Goal: Information Seeking & Learning: Learn about a topic

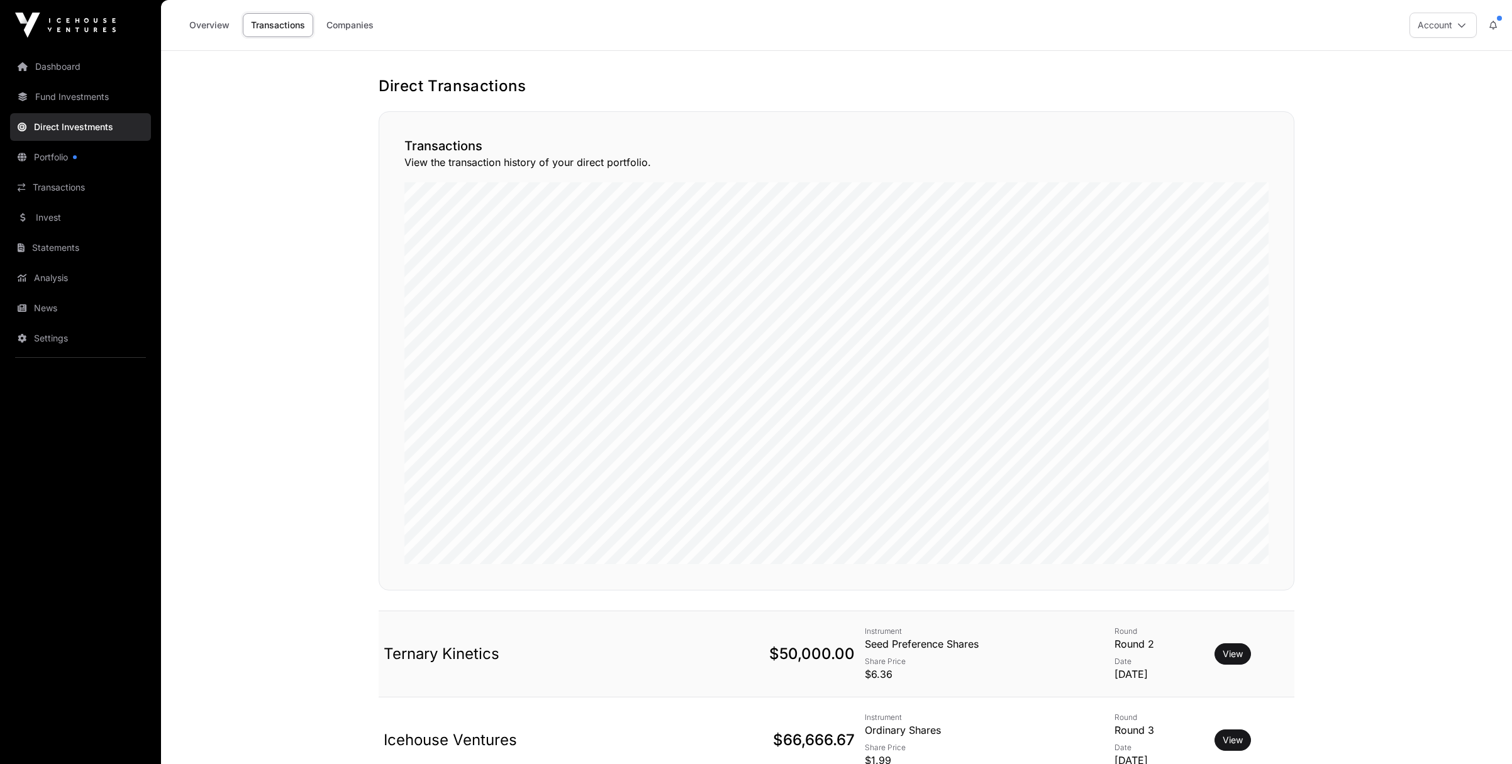
scroll to position [177, 0]
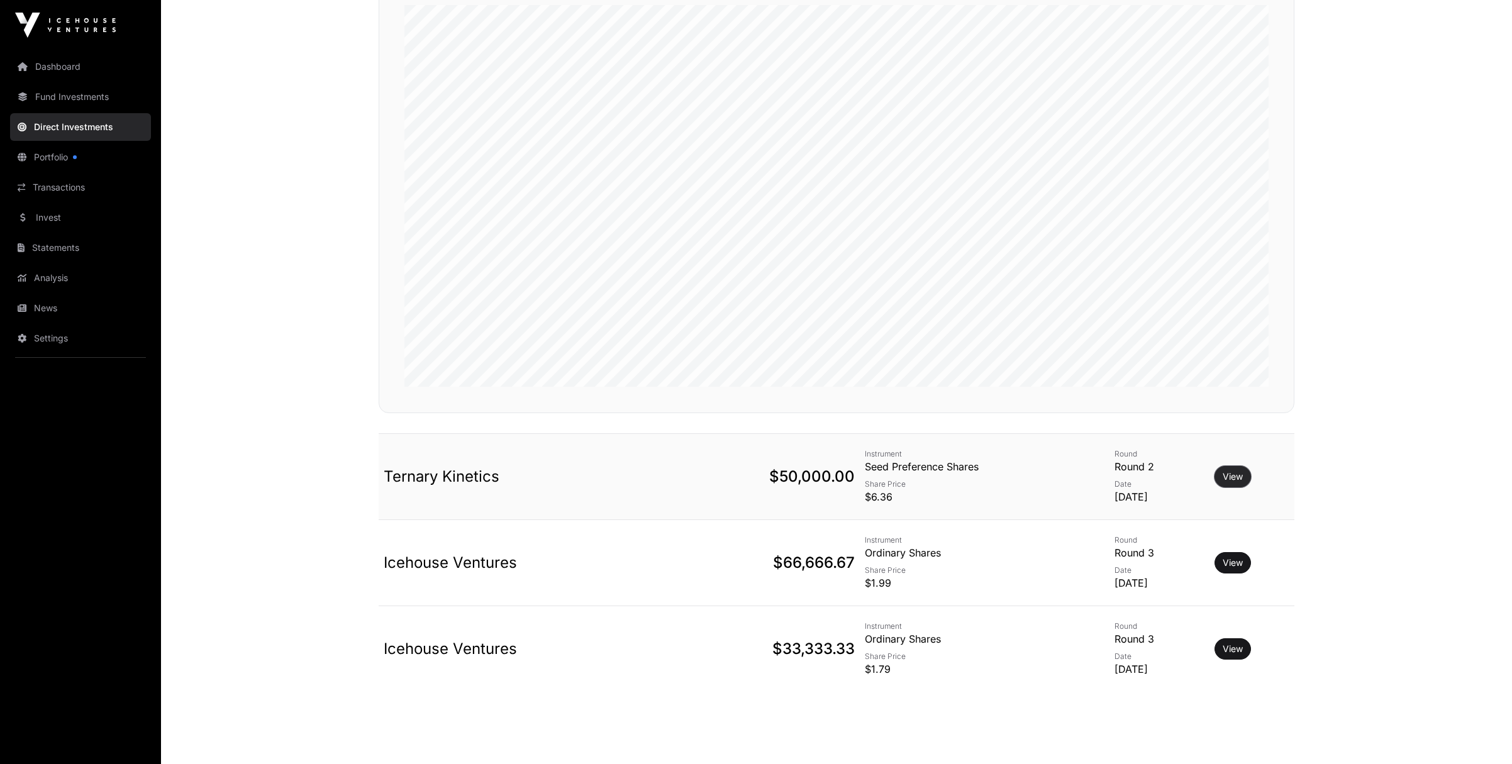
click at [1224, 472] on button "View" at bounding box center [1232, 476] width 36 height 21
click at [1234, 475] on link "View" at bounding box center [1232, 476] width 20 height 13
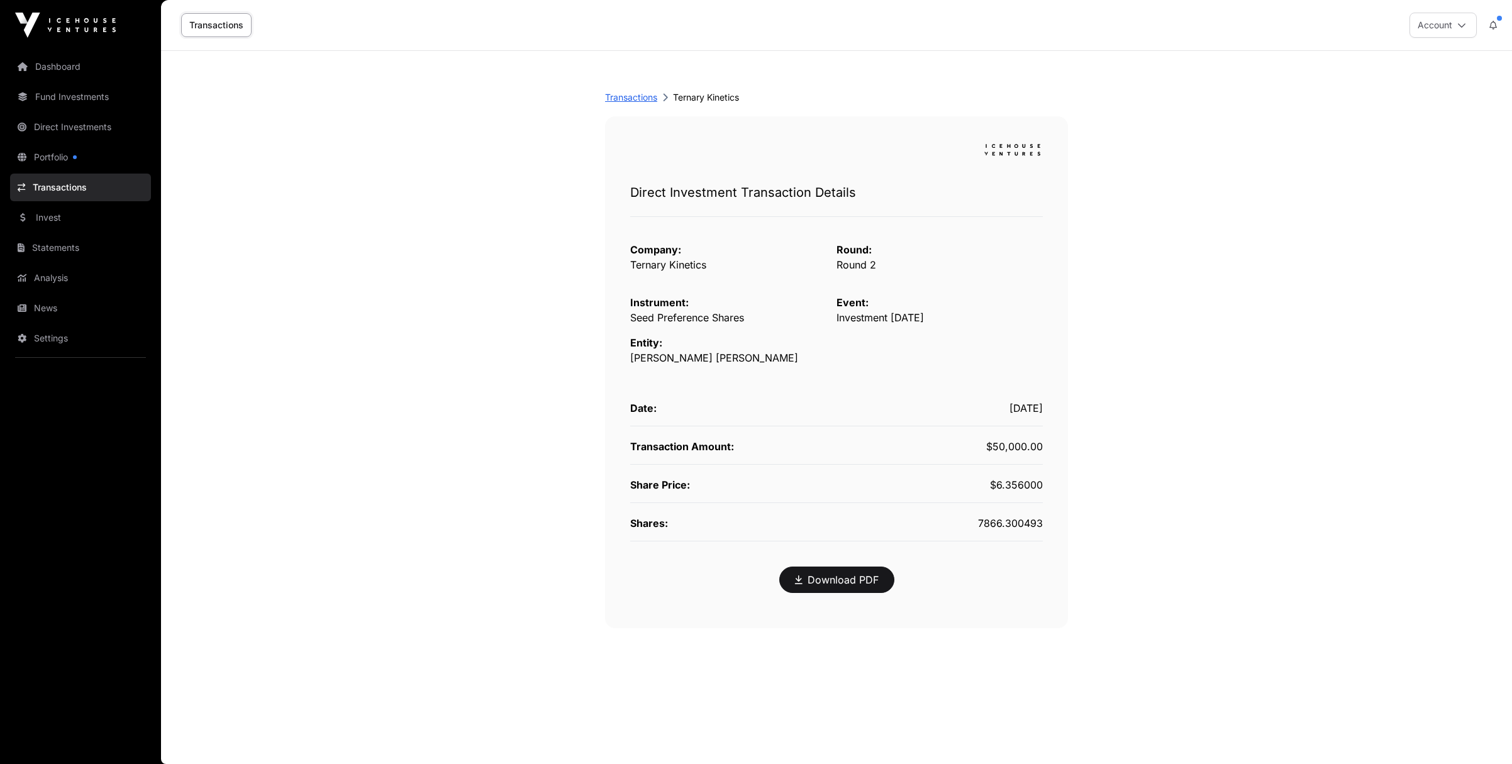
click at [640, 95] on link "Transactions" at bounding box center [631, 97] width 52 height 13
click at [640, 98] on link "Transactions" at bounding box center [631, 97] width 52 height 13
click at [54, 154] on link "Portfolio" at bounding box center [80, 157] width 141 height 28
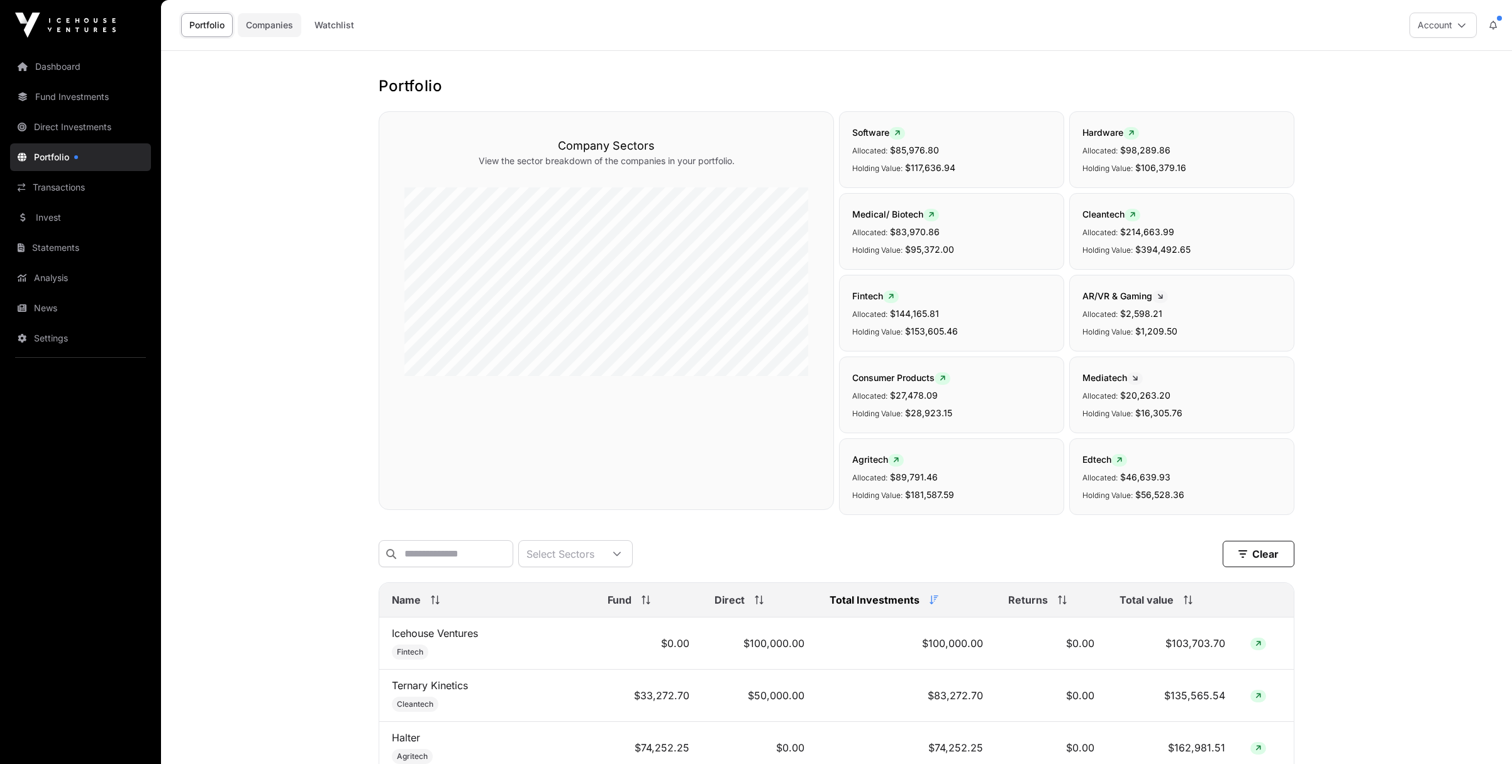
click at [273, 23] on link "Companies" at bounding box center [270, 25] width 64 height 24
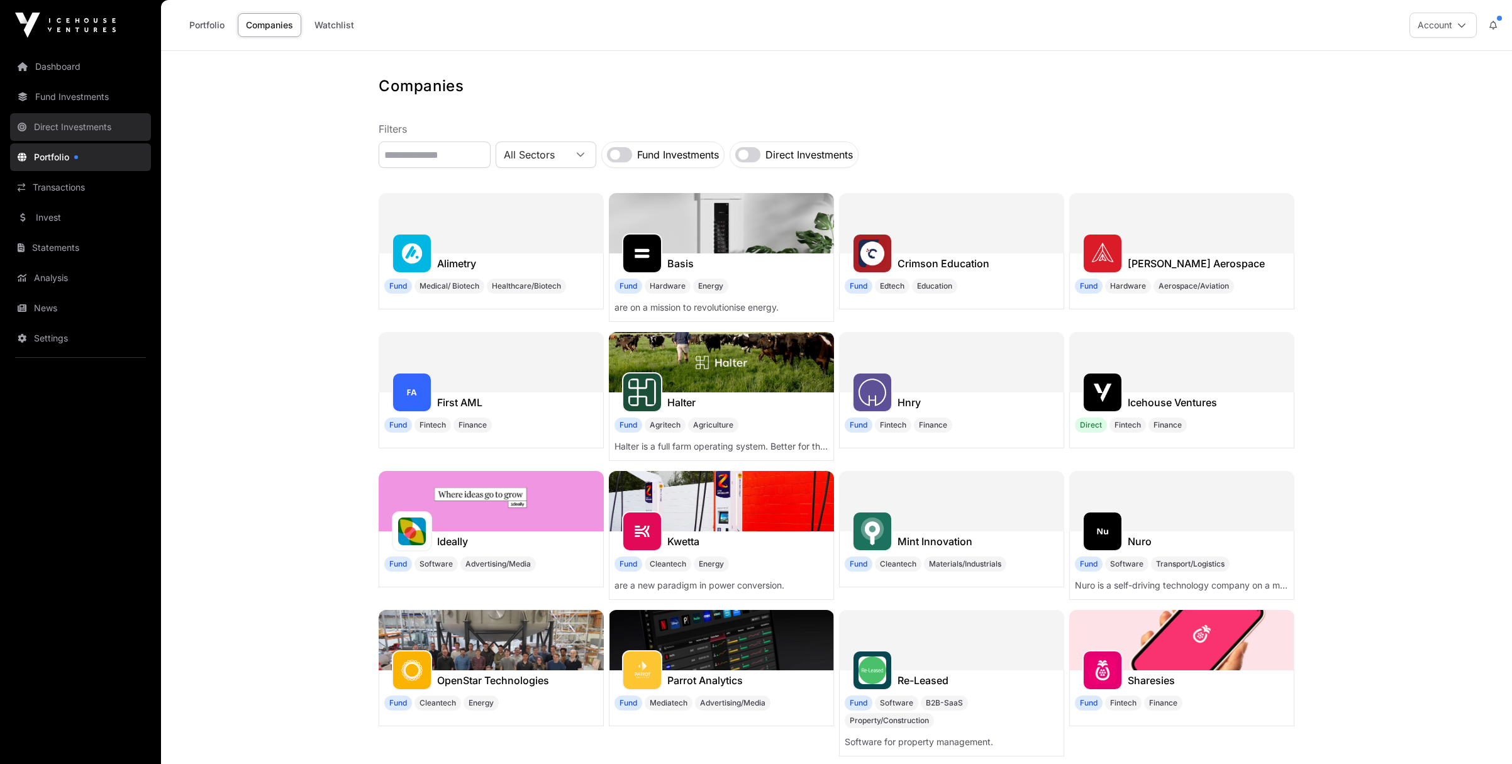
click at [83, 122] on link "Direct Investments" at bounding box center [80, 127] width 141 height 28
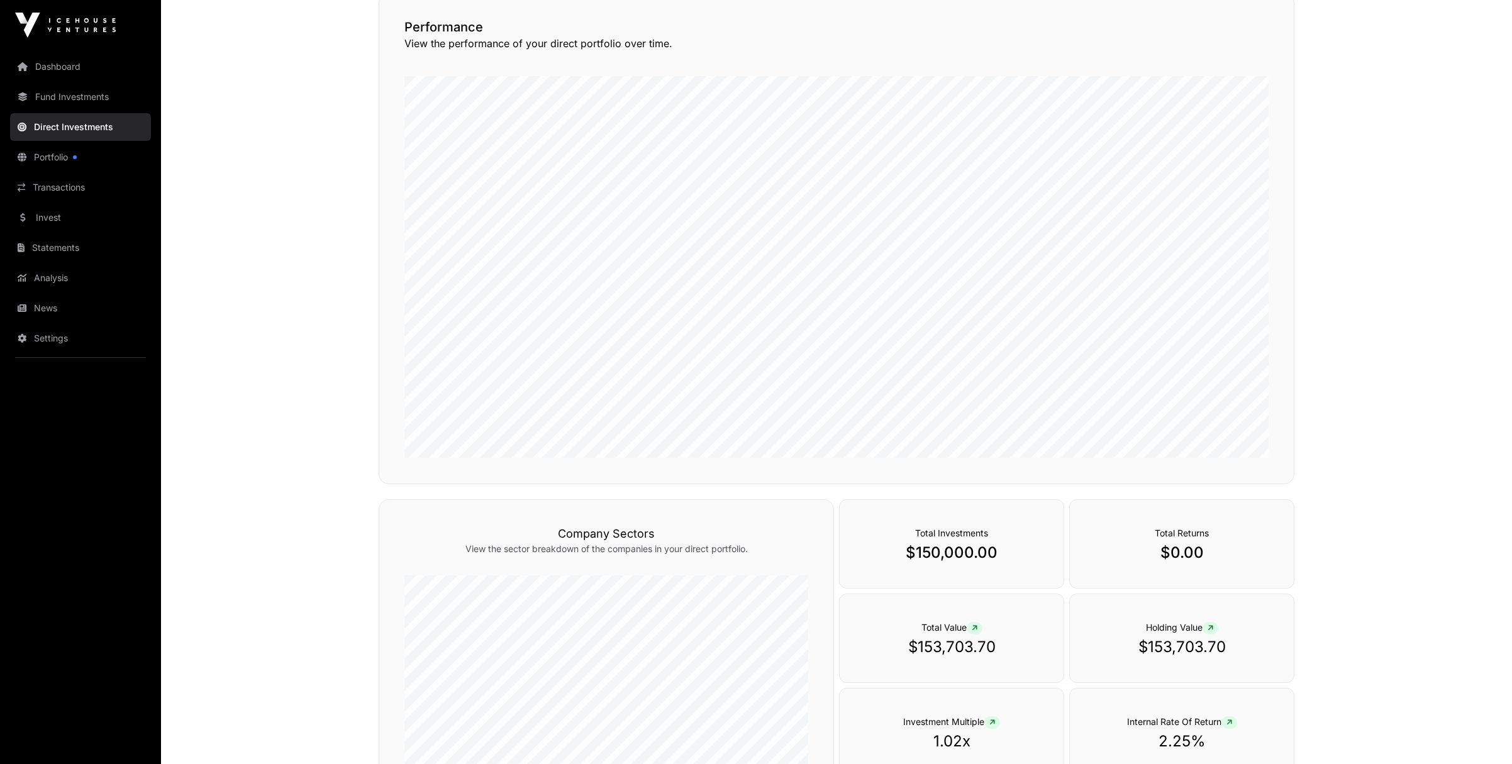
scroll to position [155, 0]
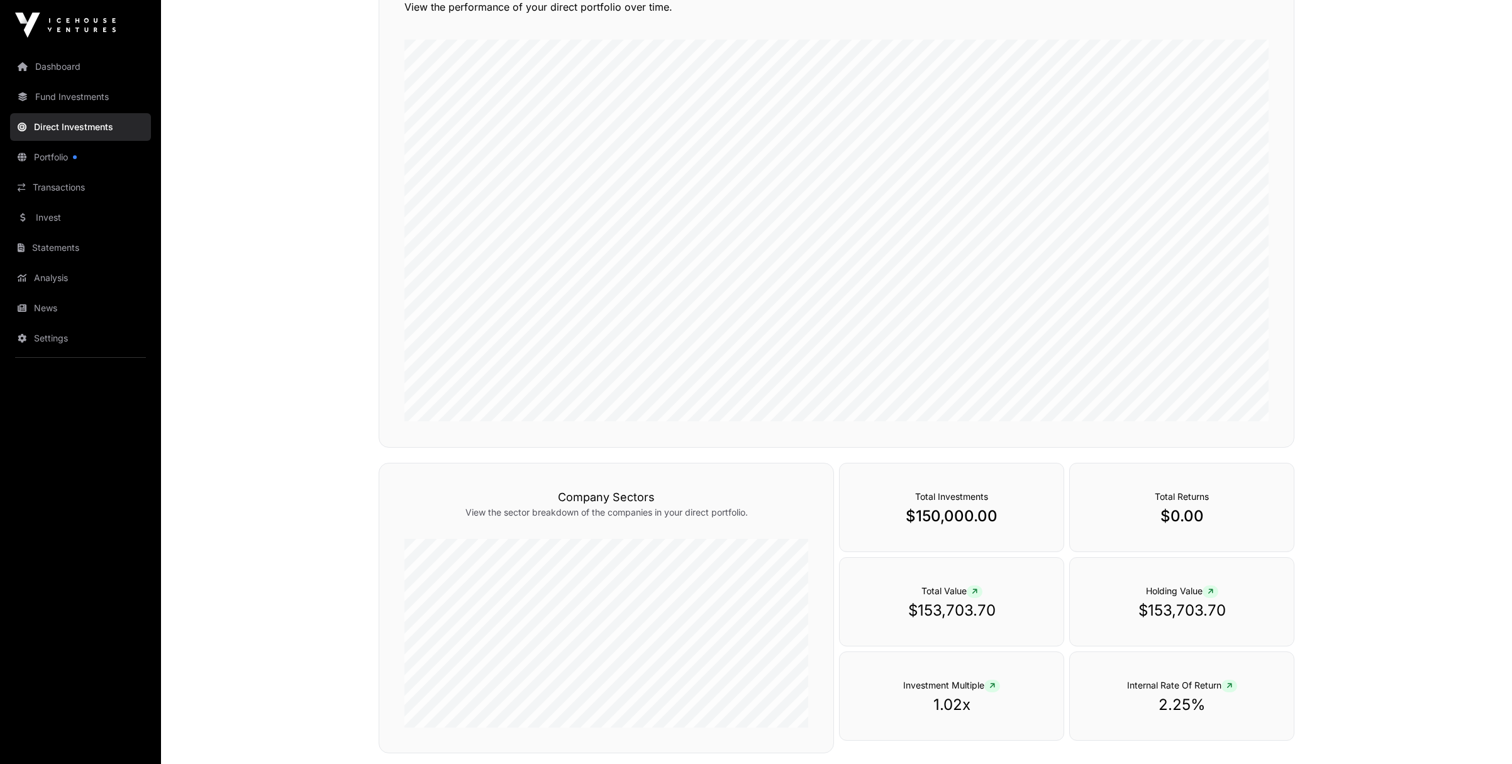
click at [1175, 587] on span "Holding Value" at bounding box center [1182, 590] width 72 height 11
click at [970, 590] on span at bounding box center [974, 591] width 16 height 13
click at [975, 588] on icon at bounding box center [974, 592] width 6 height 8
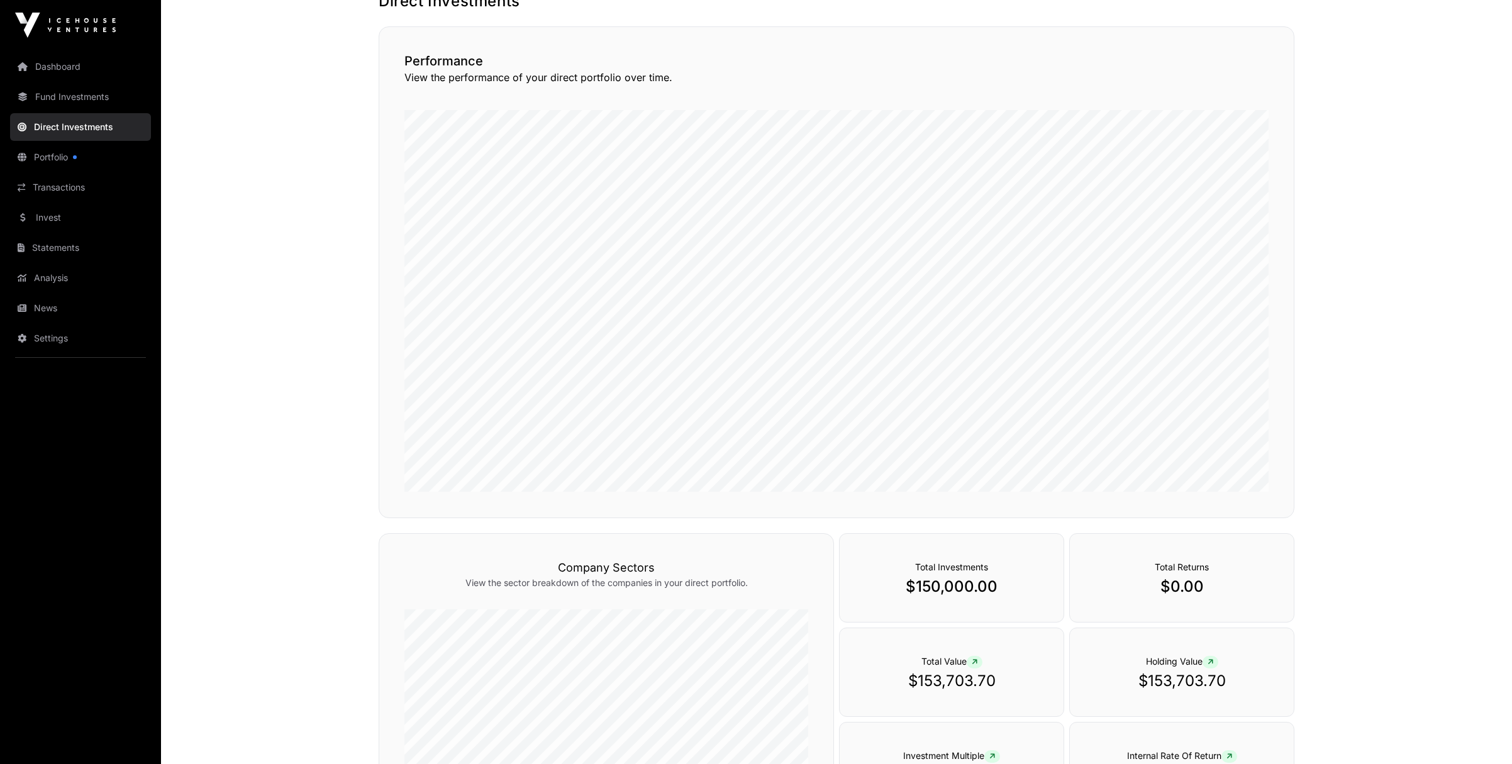
scroll to position [84, 0]
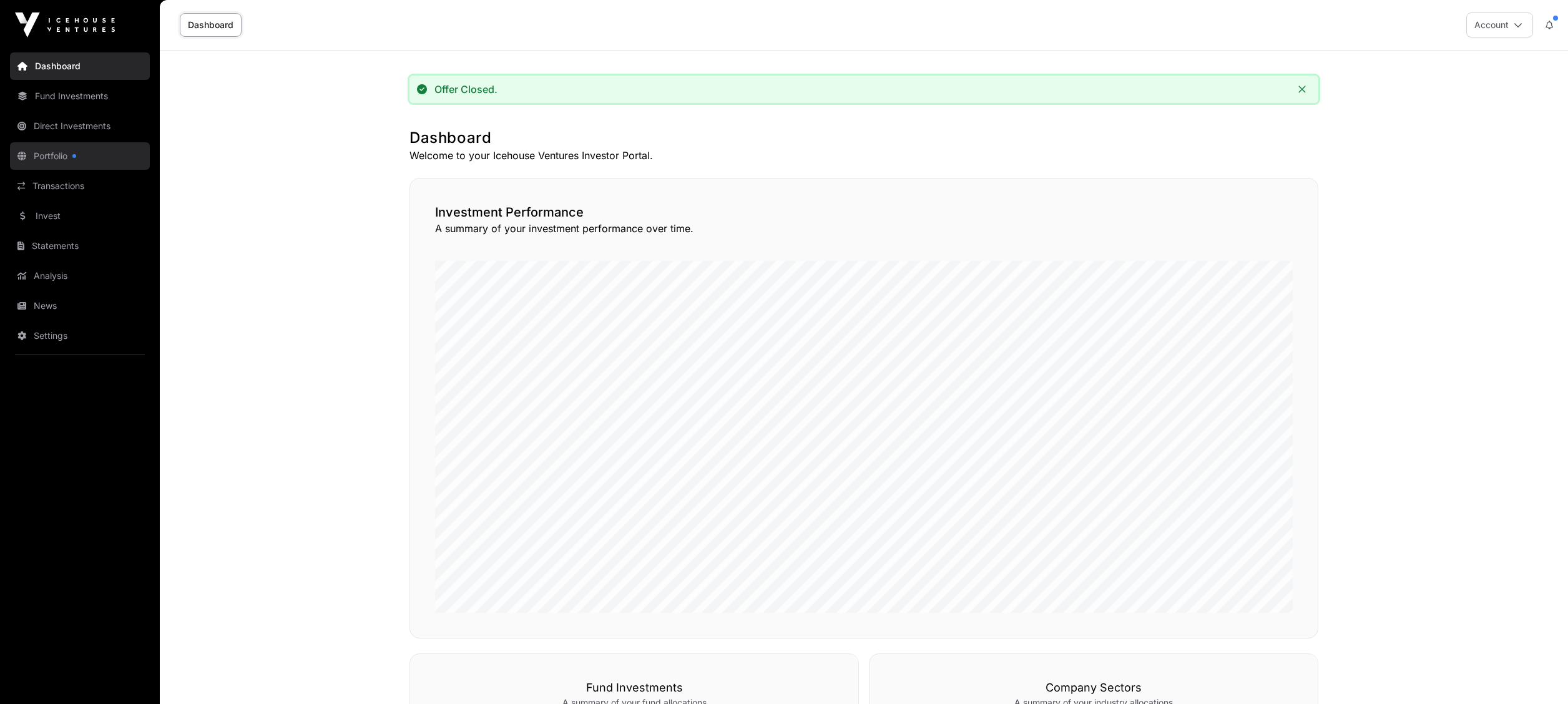
click at [52, 152] on link "Portfolio" at bounding box center [79, 156] width 140 height 28
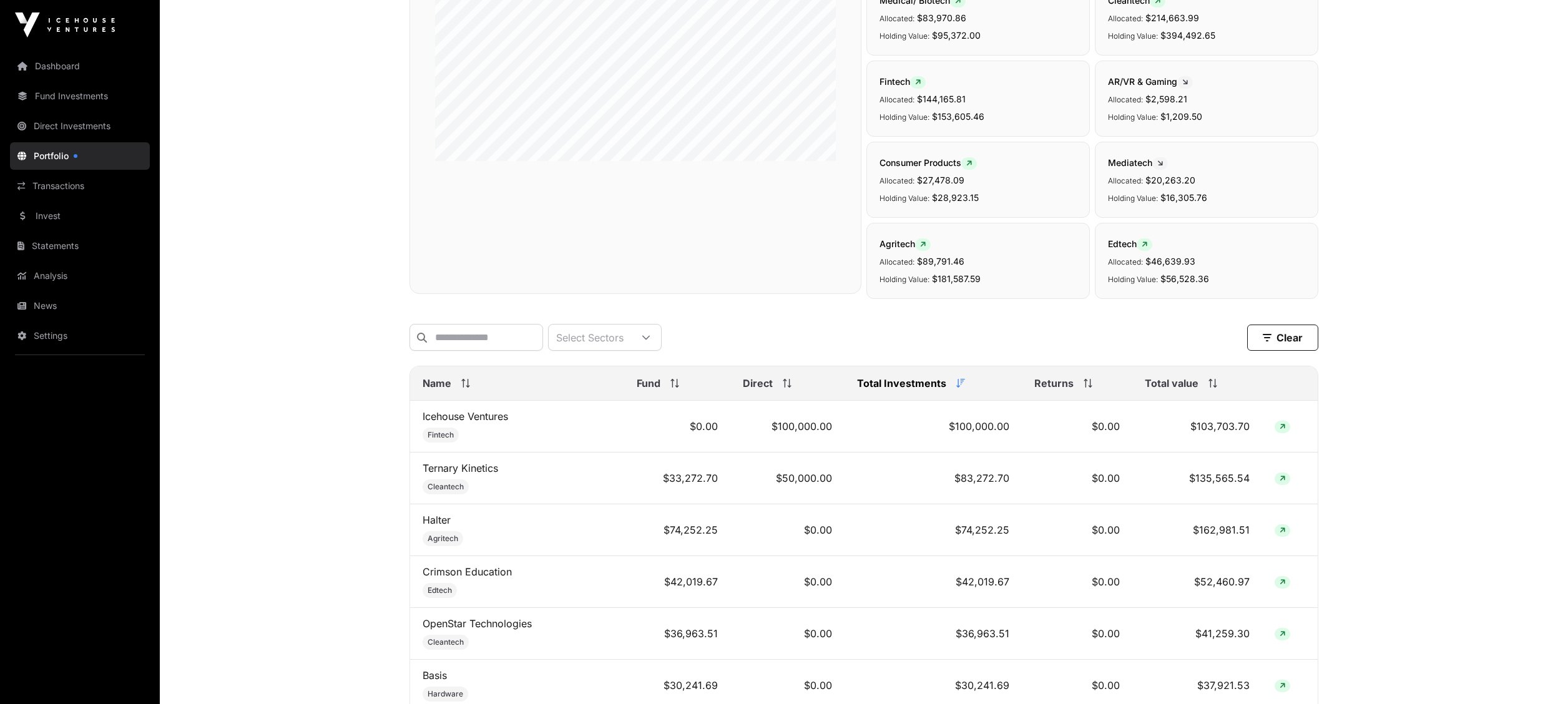
scroll to position [229, 0]
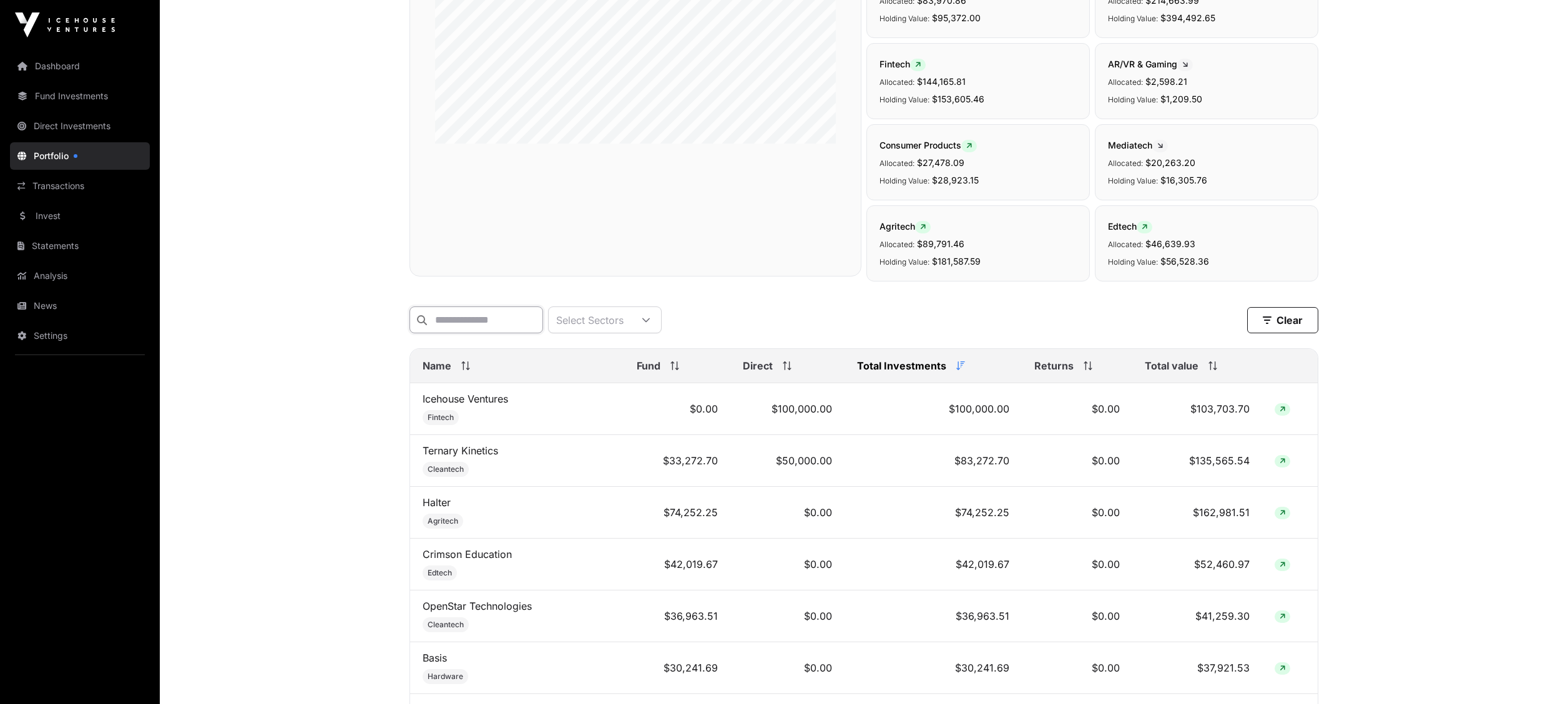
click at [508, 324] on input "text" at bounding box center [475, 320] width 134 height 27
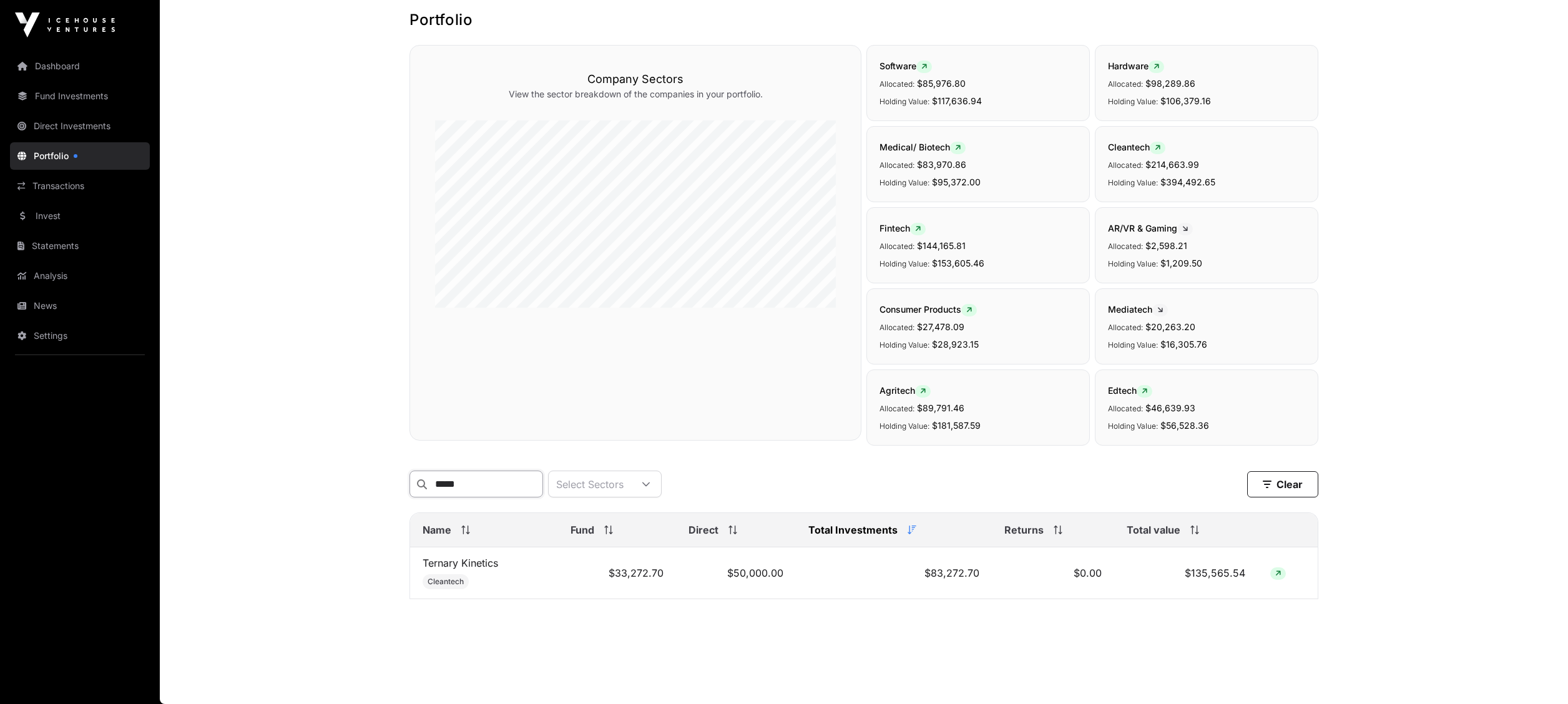
scroll to position [67, 0]
type input "*******"
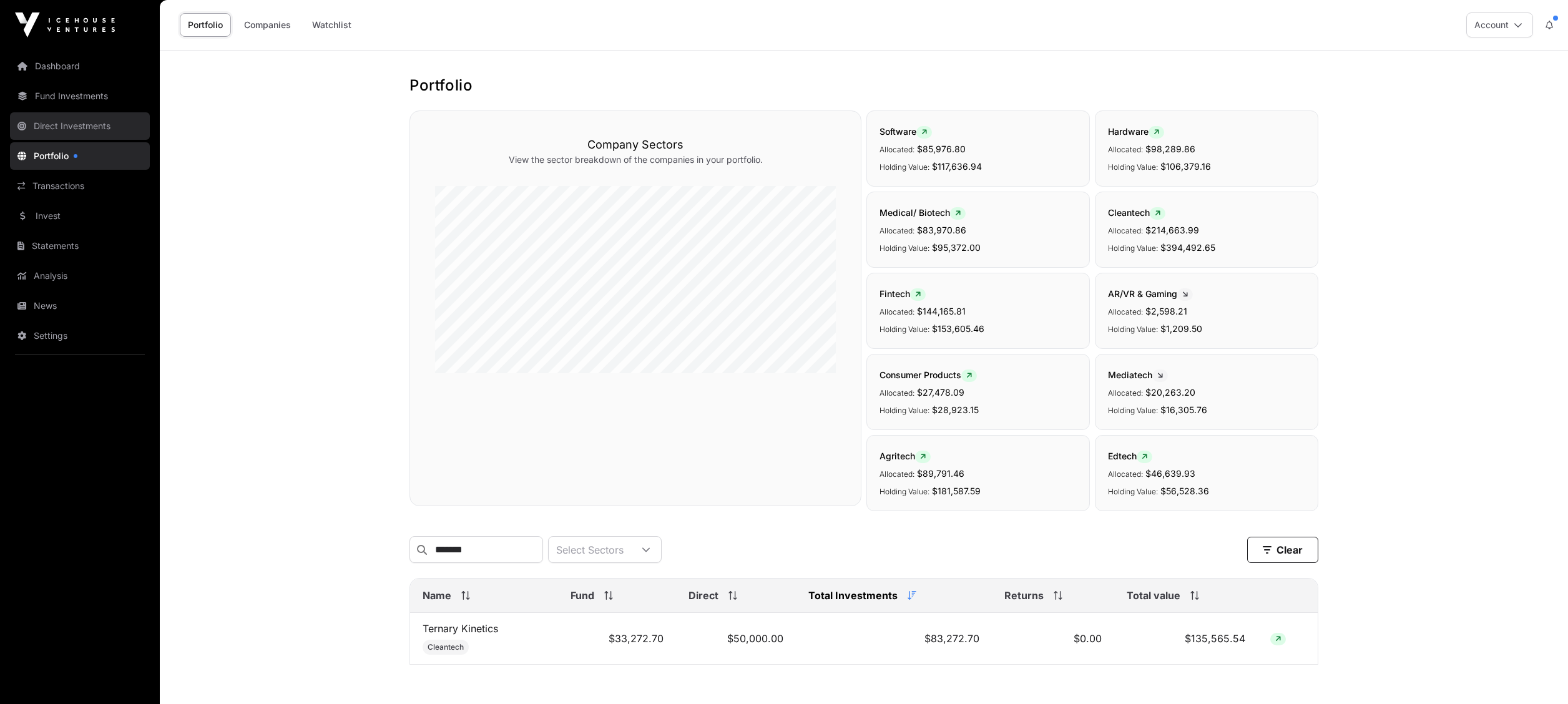
click at [96, 126] on link "Direct Investments" at bounding box center [79, 126] width 140 height 28
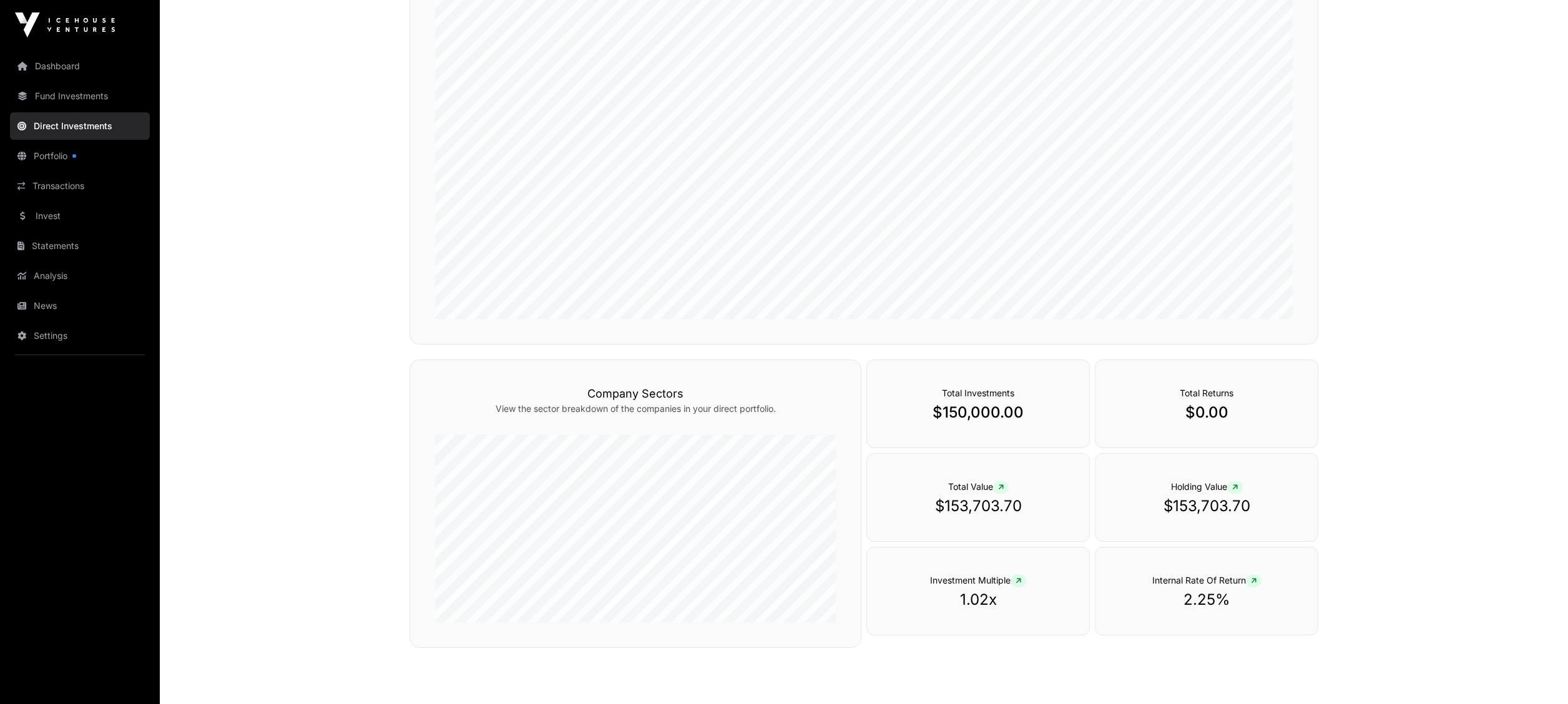
scroll to position [280, 0]
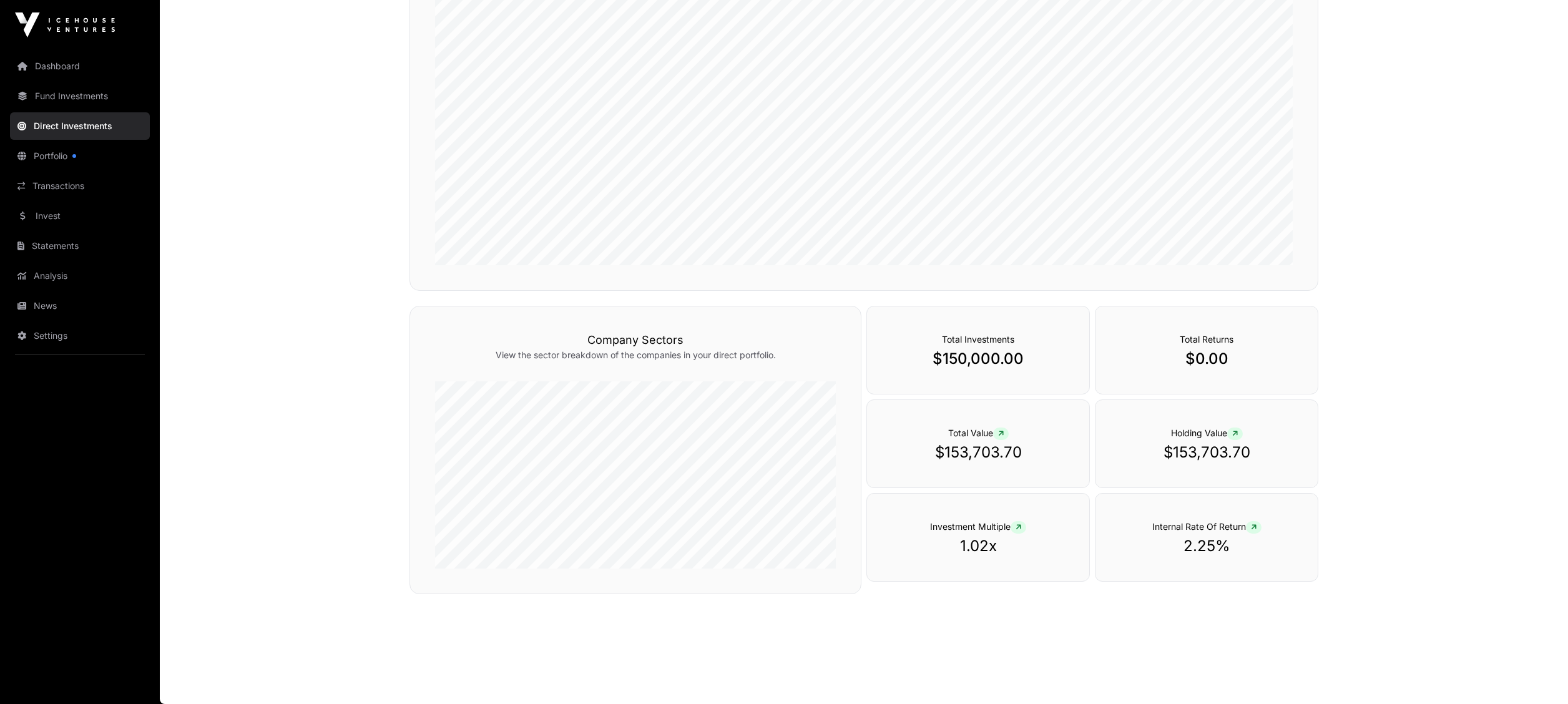
click at [1012, 452] on p "$153,703.70" at bounding box center [979, 453] width 173 height 20
click at [1016, 351] on p "$150,000.00" at bounding box center [979, 358] width 173 height 20
click at [1232, 359] on p "$0.00" at bounding box center [1207, 358] width 173 height 20
click at [1211, 447] on p "$153,703.70" at bounding box center [1207, 453] width 173 height 20
click at [1198, 527] on span "Internal Rate Of Return" at bounding box center [1207, 526] width 109 height 11
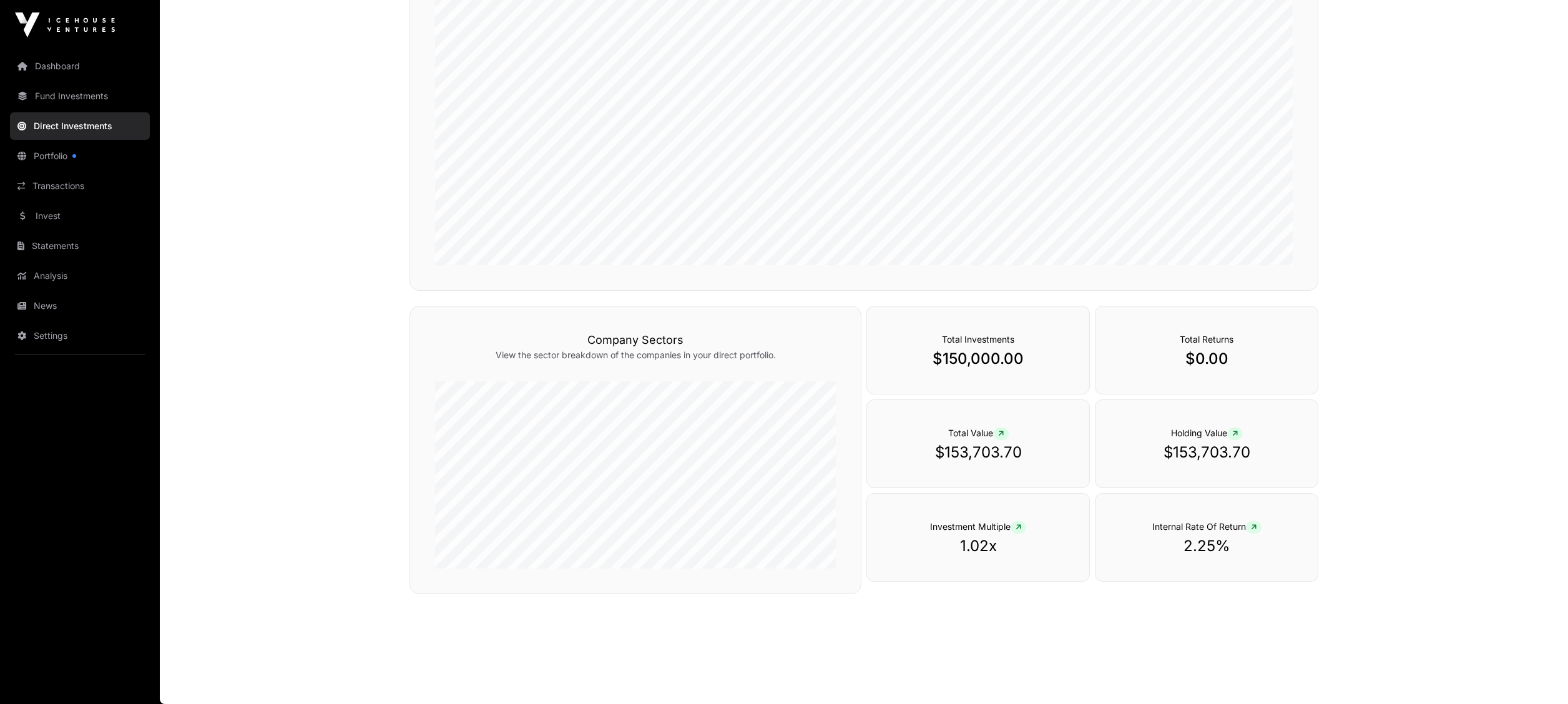
click at [987, 527] on span "Investment Multiple" at bounding box center [978, 526] width 96 height 11
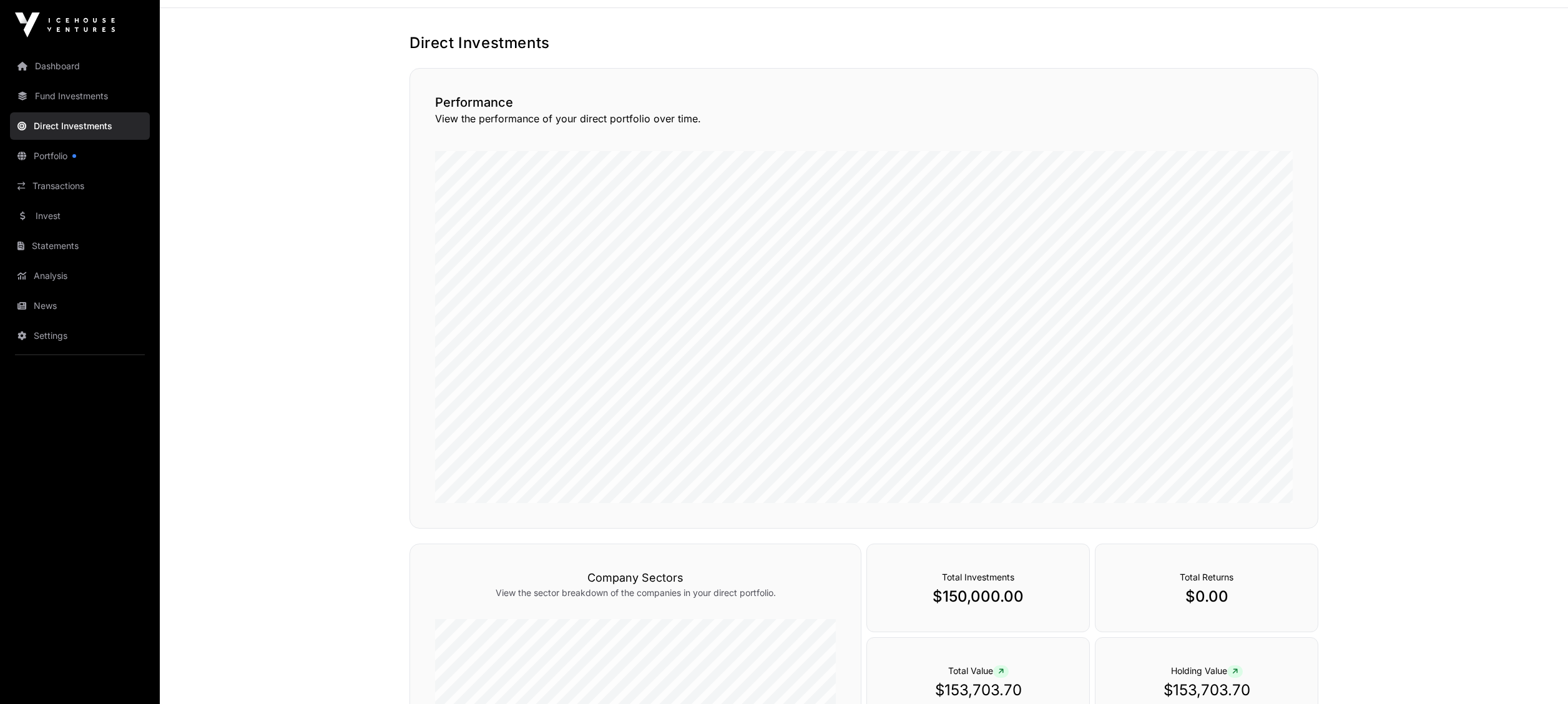
scroll to position [0, 0]
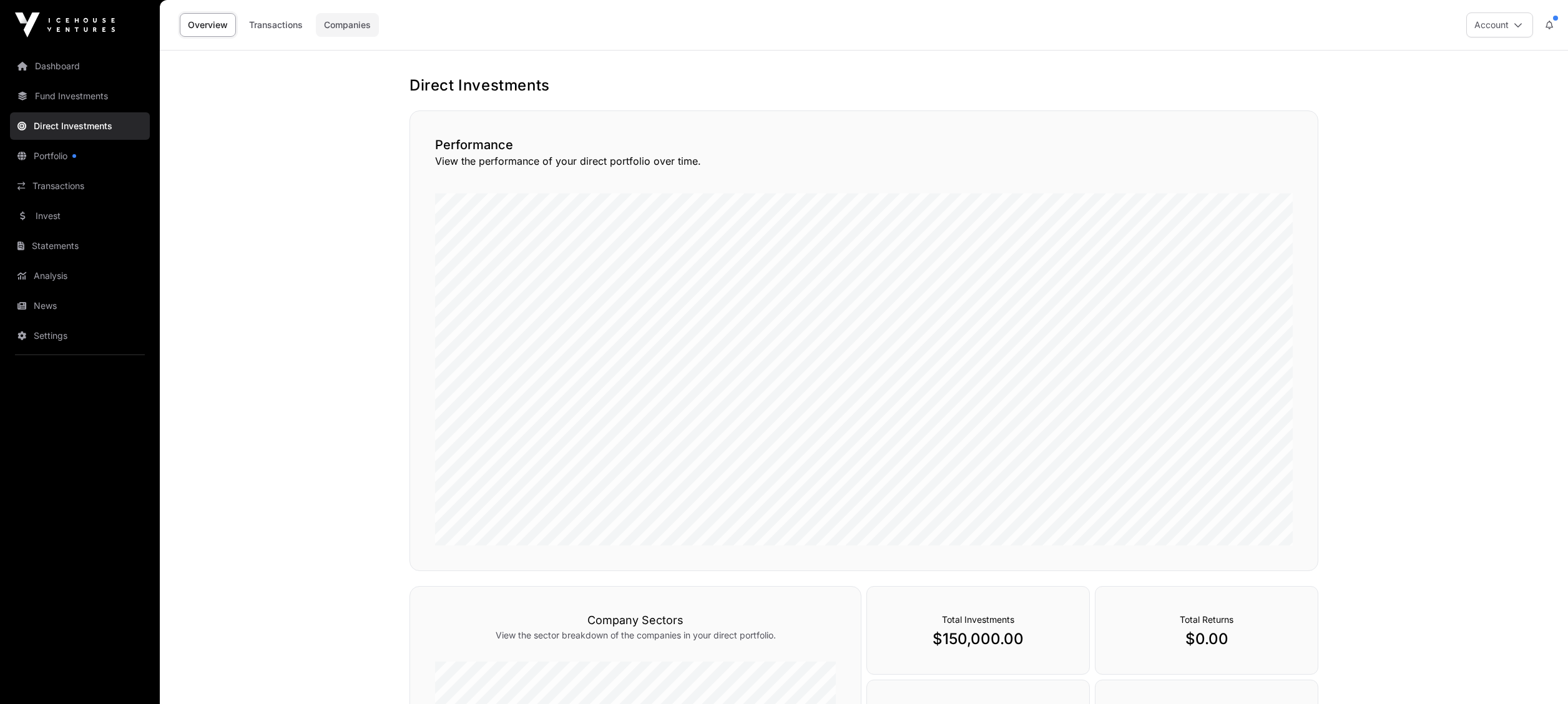
click at [352, 23] on link "Companies" at bounding box center [347, 25] width 64 height 24
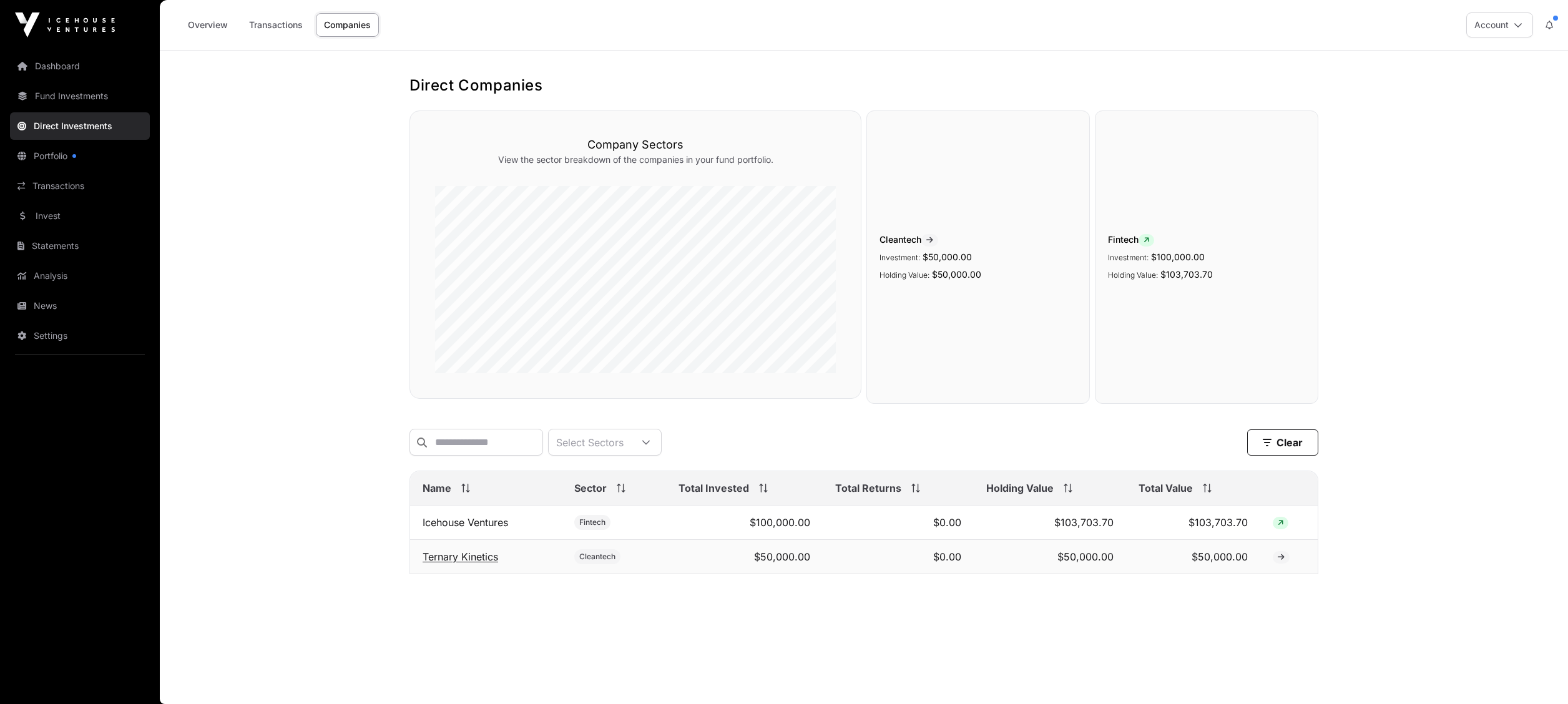
click at [468, 562] on link "Ternary Kinetics" at bounding box center [460, 557] width 75 height 13
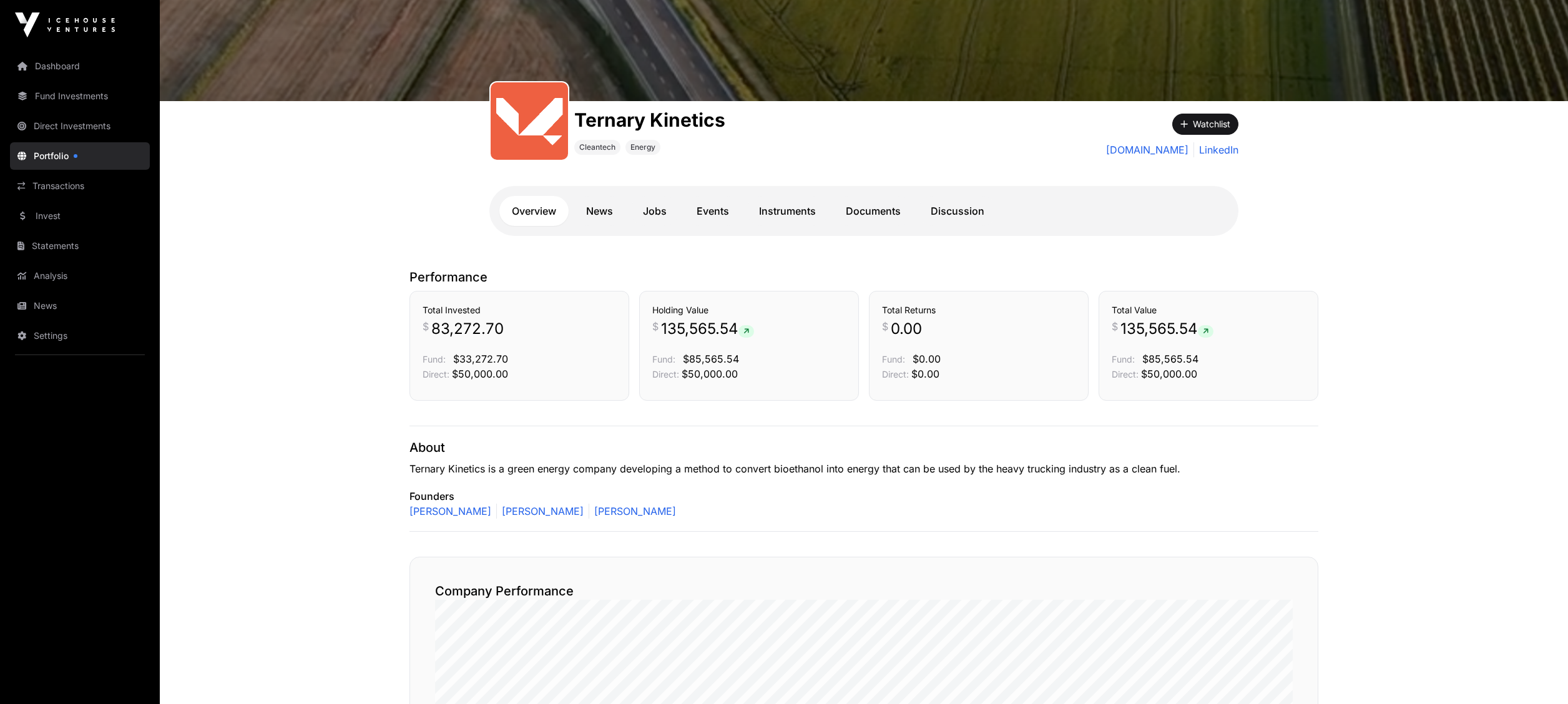
scroll to position [101, 0]
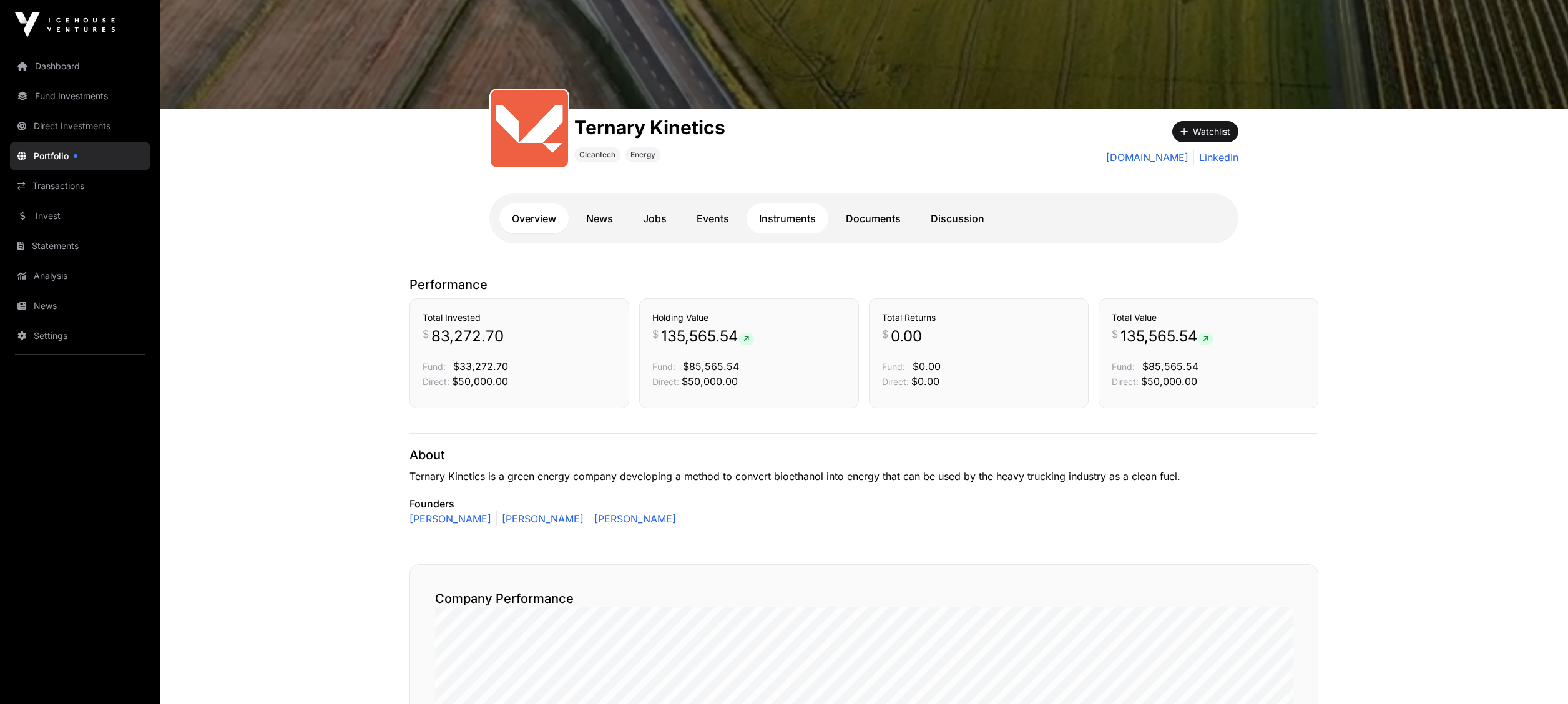
click at [798, 212] on link "Instruments" at bounding box center [787, 218] width 81 height 30
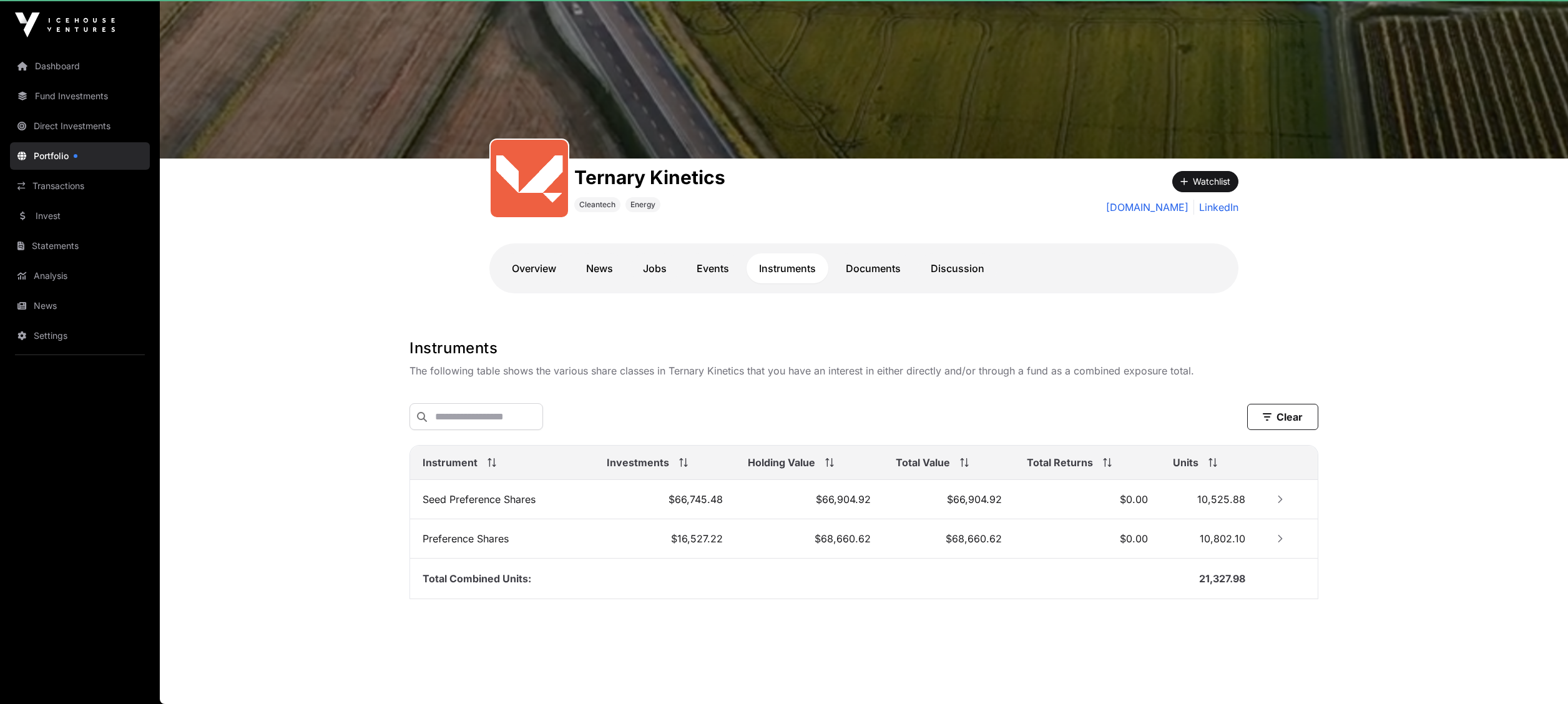
scroll to position [53, 0]
